Goal: Task Accomplishment & Management: Manage account settings

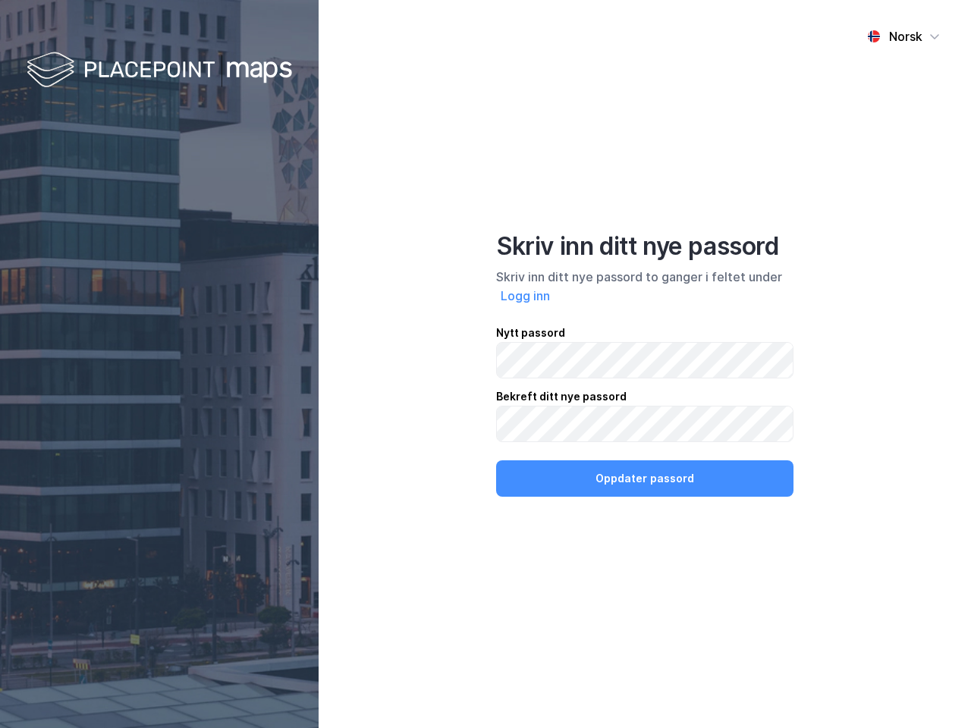
click at [485, 364] on div "Norsk Skriv inn ditt nye passord Skriv inn ditt nye passord to ganger i feltet …" at bounding box center [645, 364] width 652 height 728
click at [159, 71] on img at bounding box center [159, 71] width 265 height 45
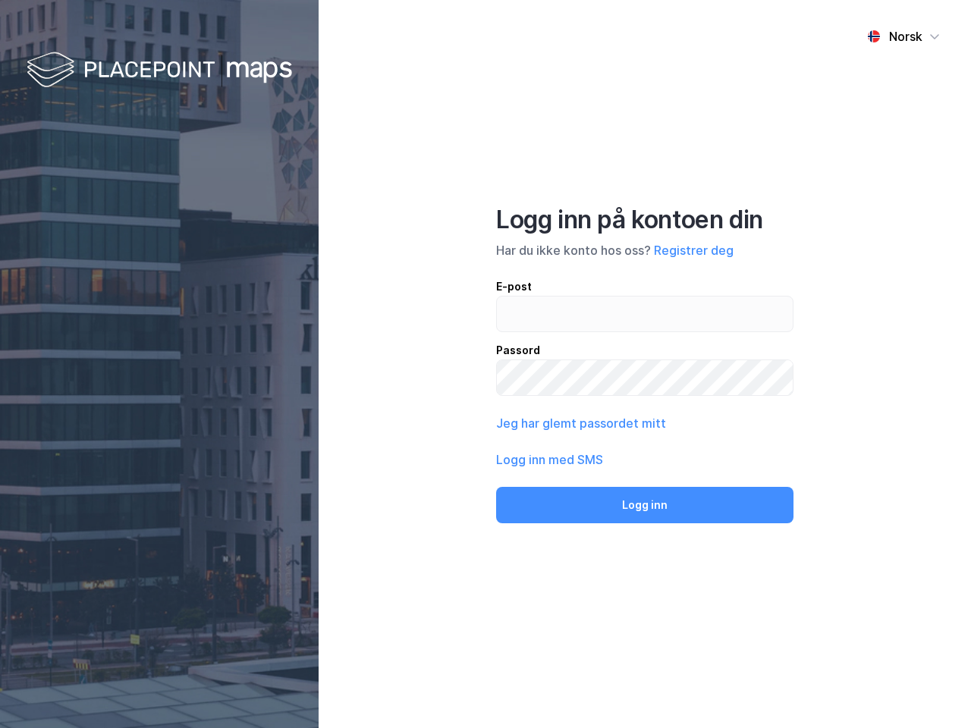
click at [903, 36] on div "Norsk" at bounding box center [905, 36] width 33 height 18
click at [526, 296] on label at bounding box center [644, 314] width 297 height 36
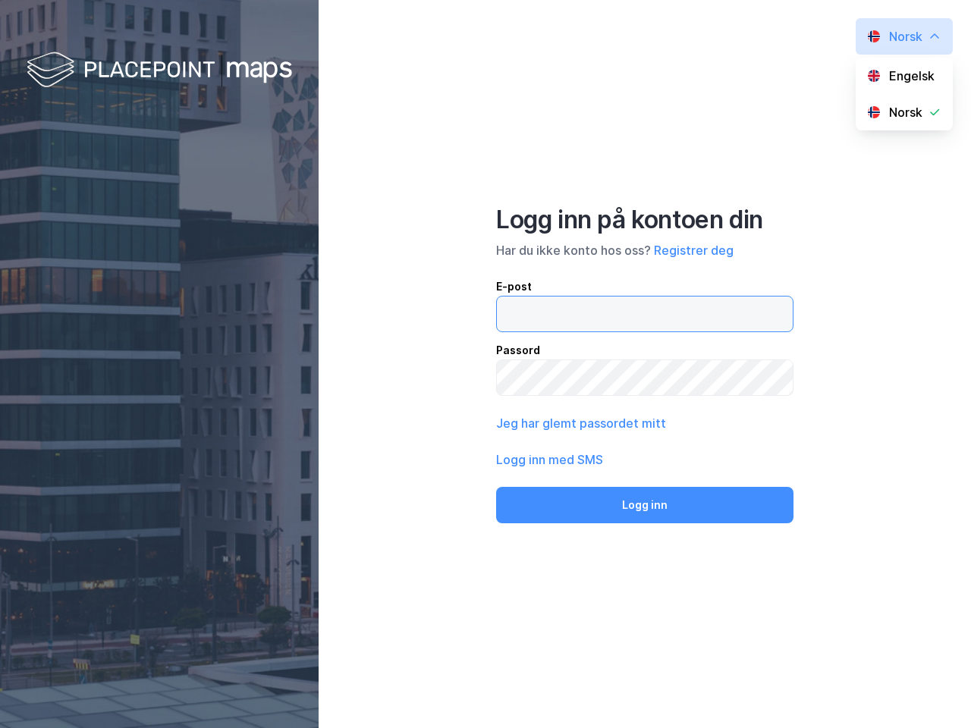
click at [526, 297] on input "email" at bounding box center [645, 314] width 296 height 35
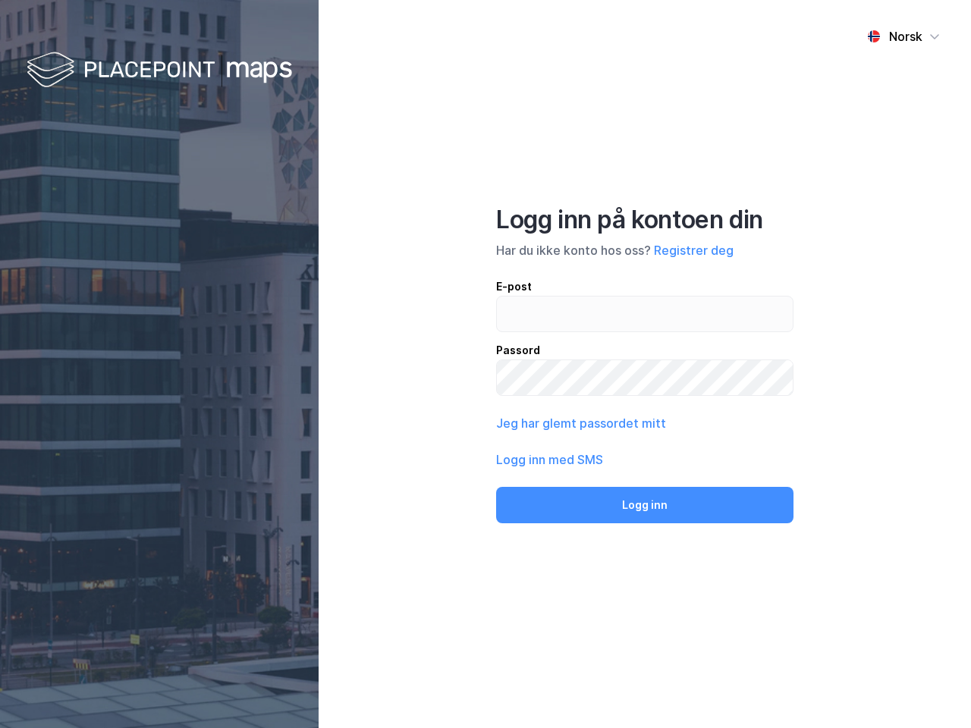
click at [645, 479] on div "Logg inn på kontoen din Har du ikke konto hos oss? Registrer deg E-post Passord…" at bounding box center [644, 364] width 297 height 319
